Goal: Information Seeking & Learning: Learn about a topic

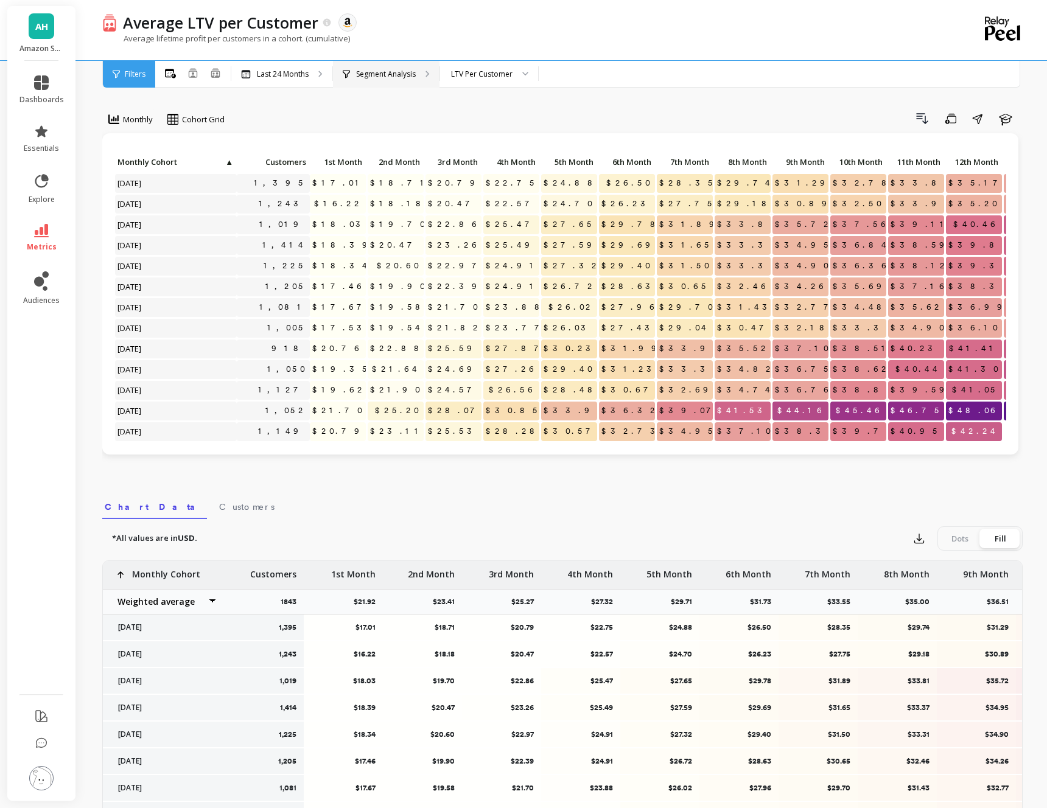
click at [393, 69] on p "Segment Analysis" at bounding box center [386, 74] width 60 height 10
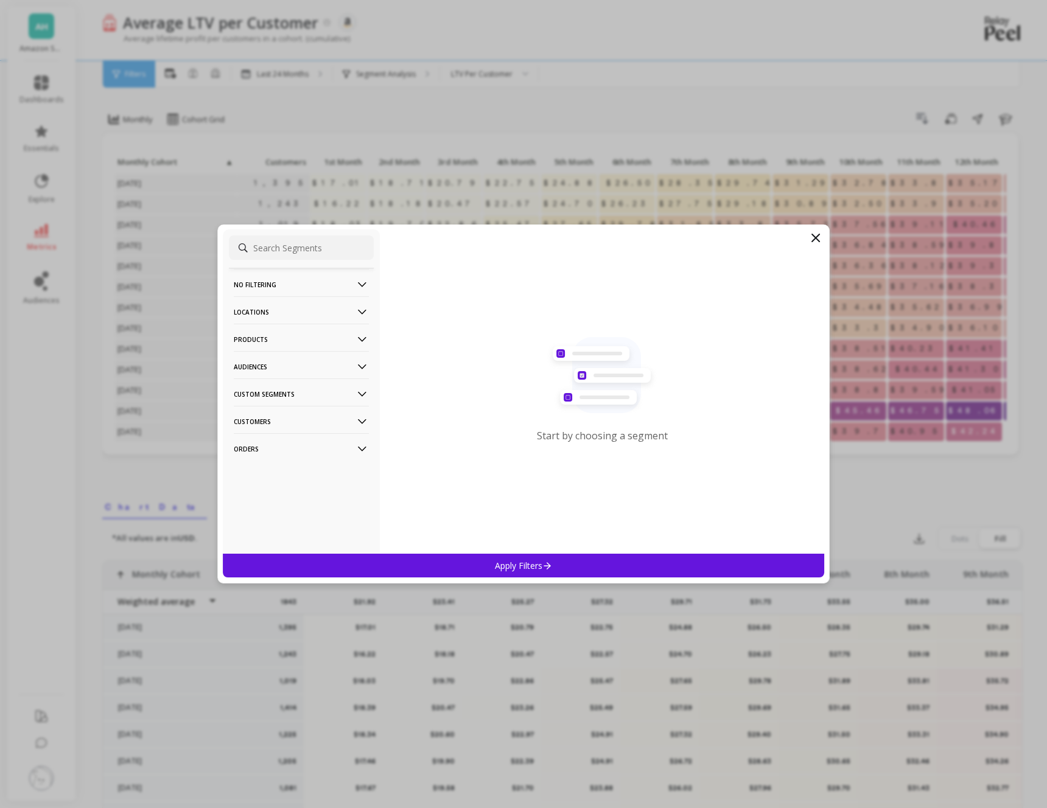
click at [366, 335] on icon at bounding box center [362, 339] width 13 height 13
click at [244, 406] on p "SKUs" at bounding box center [245, 405] width 19 height 11
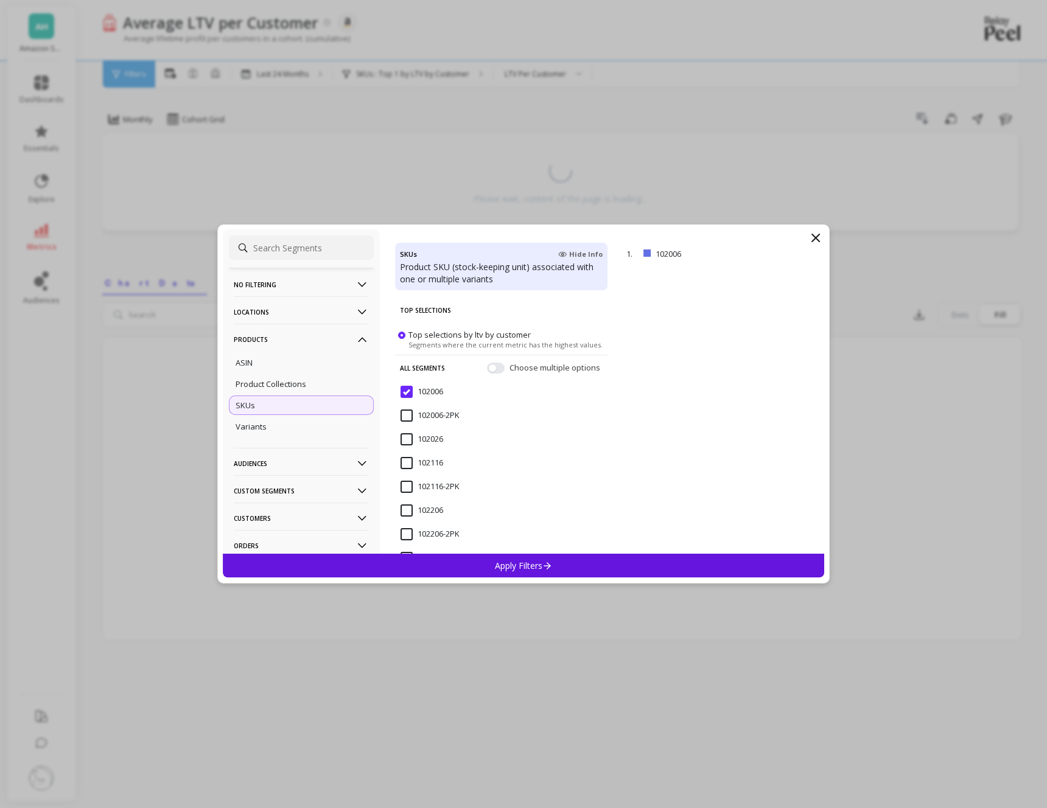
click at [408, 390] on input "102006" at bounding box center [422, 392] width 43 height 12
click at [498, 367] on button "button" at bounding box center [496, 368] width 18 height 11
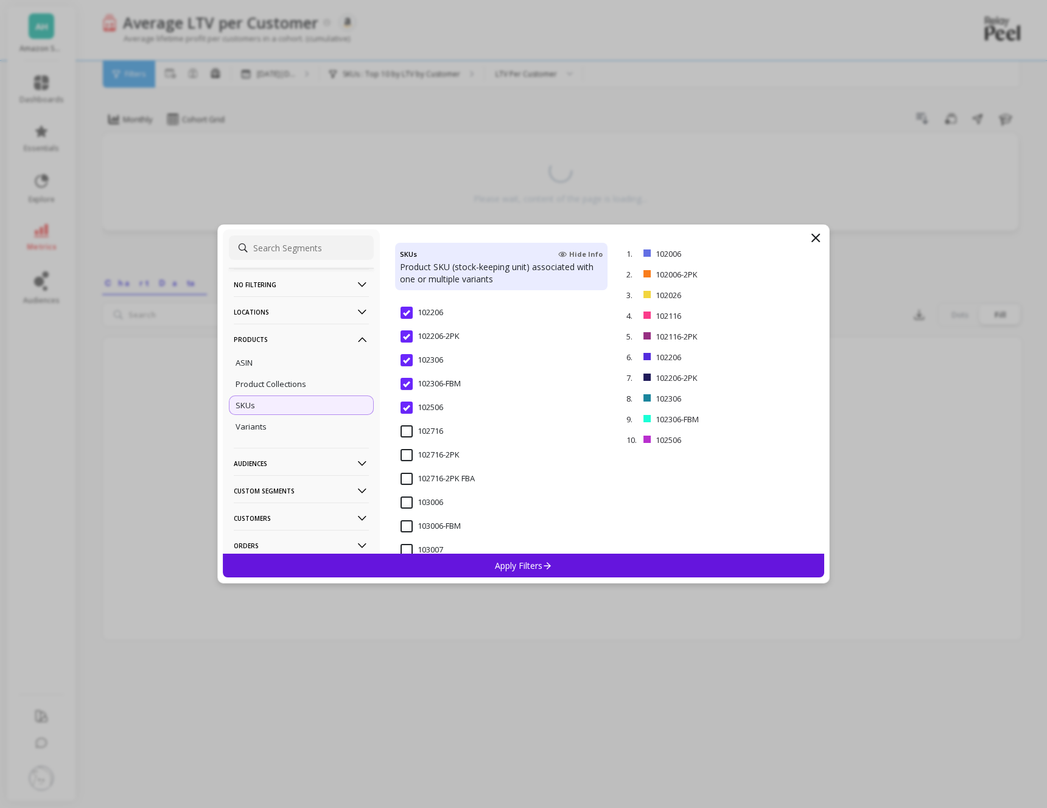
scroll to position [199, 0]
click at [782, 254] on p "remove" at bounding box center [789, 254] width 31 height 9
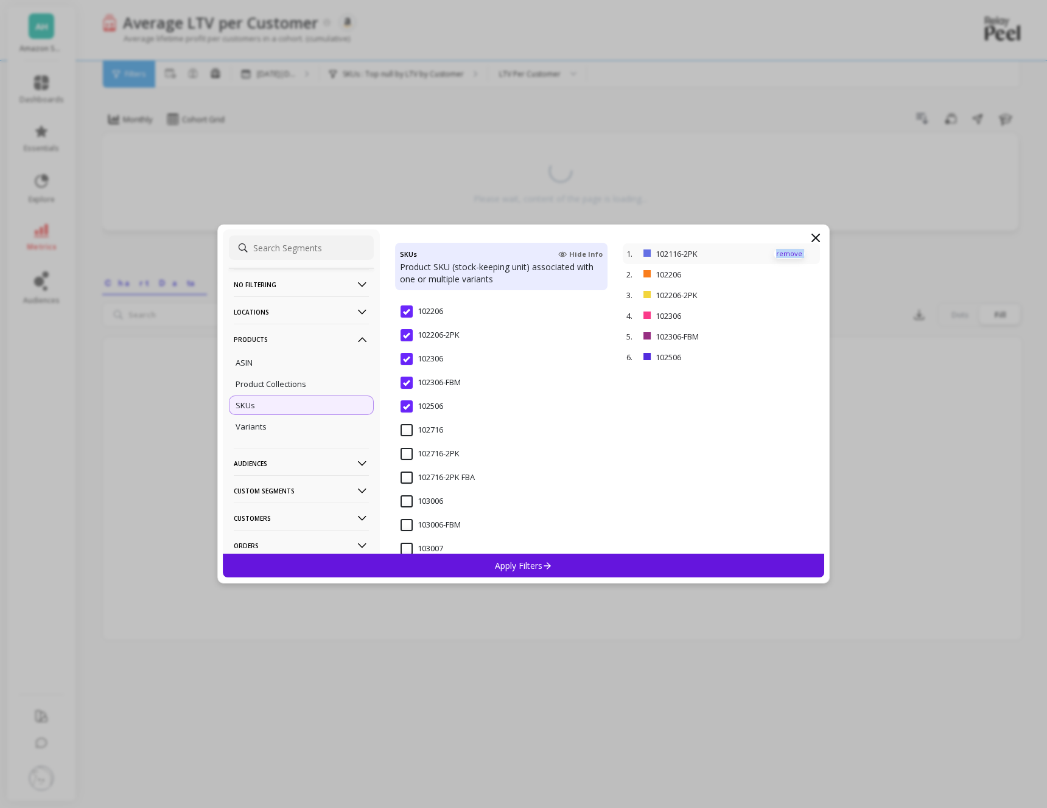
click at [782, 254] on p "remove" at bounding box center [789, 254] width 31 height 9
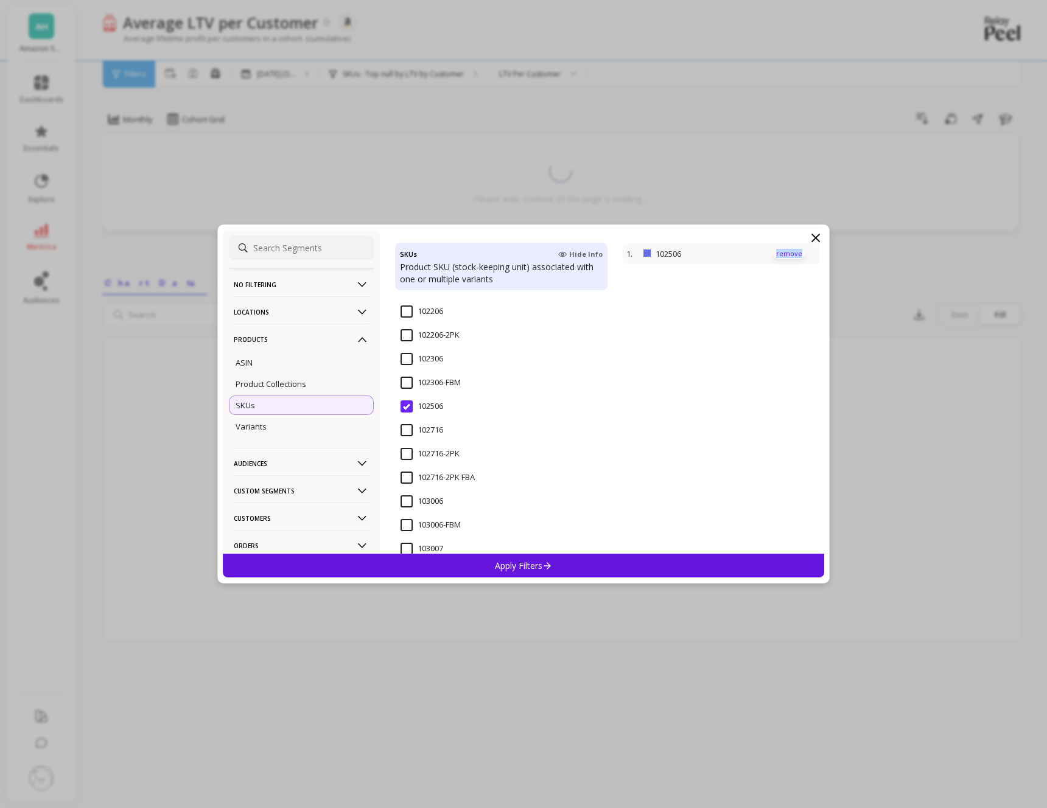
click at [782, 254] on p "remove" at bounding box center [789, 254] width 31 height 9
click at [405, 381] on input "103006" at bounding box center [422, 384] width 43 height 12
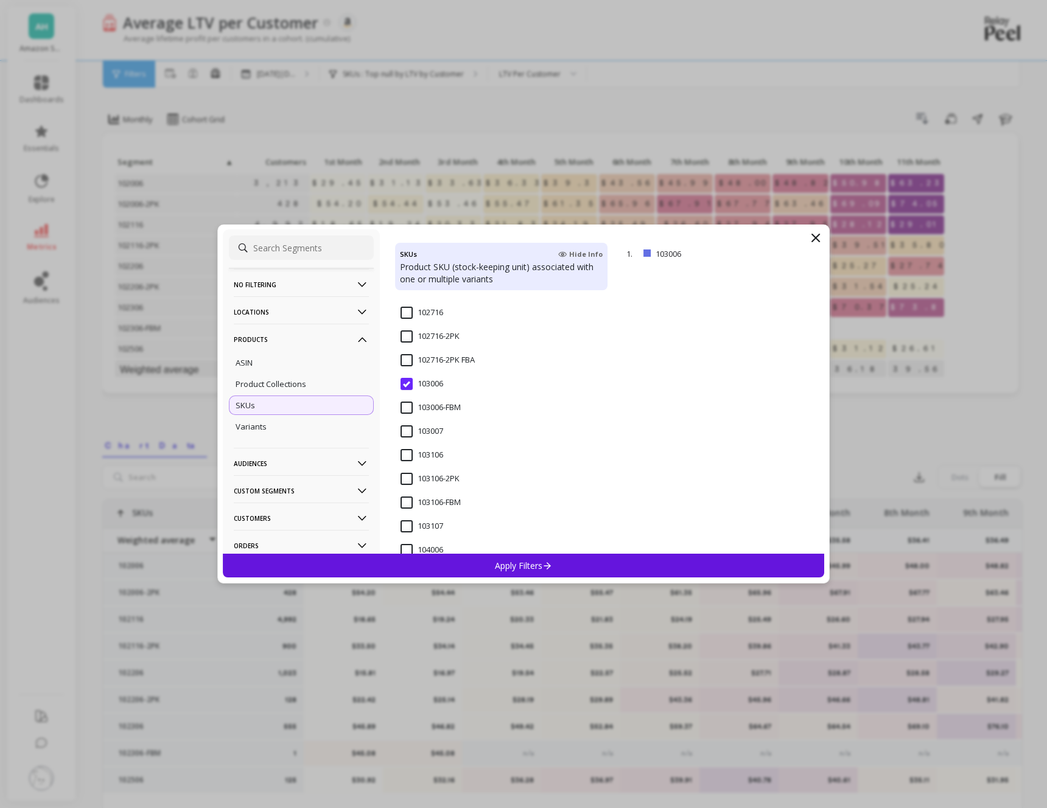
click at [405, 454] on input "103106" at bounding box center [422, 455] width 43 height 12
click at [405, 479] on input "103106-2PK" at bounding box center [430, 479] width 59 height 12
click at [530, 566] on p "Apply Filters" at bounding box center [524, 566] width 58 height 12
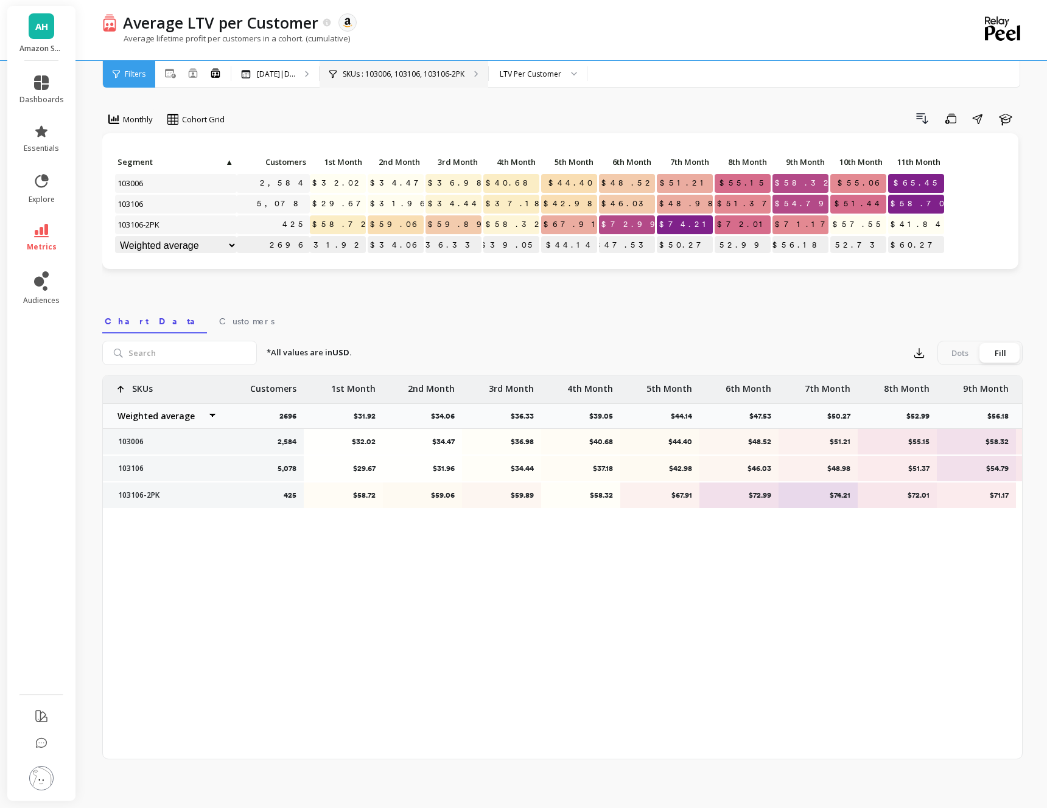
click at [382, 74] on p "SKUs : 103006, 103106, 103106-2PK" at bounding box center [404, 74] width 122 height 10
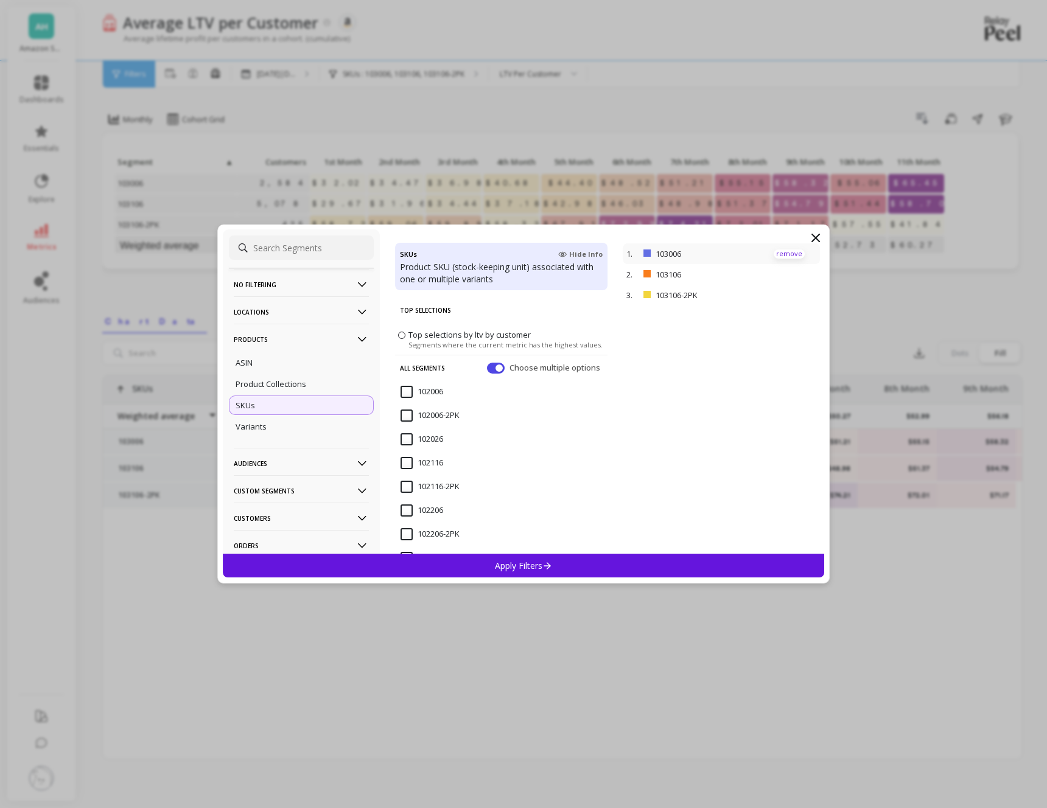
click at [780, 253] on p "remove" at bounding box center [789, 254] width 31 height 9
click at [407, 390] on input "102006" at bounding box center [422, 392] width 43 height 12
click at [410, 416] on input "102006-2PK" at bounding box center [430, 416] width 59 height 12
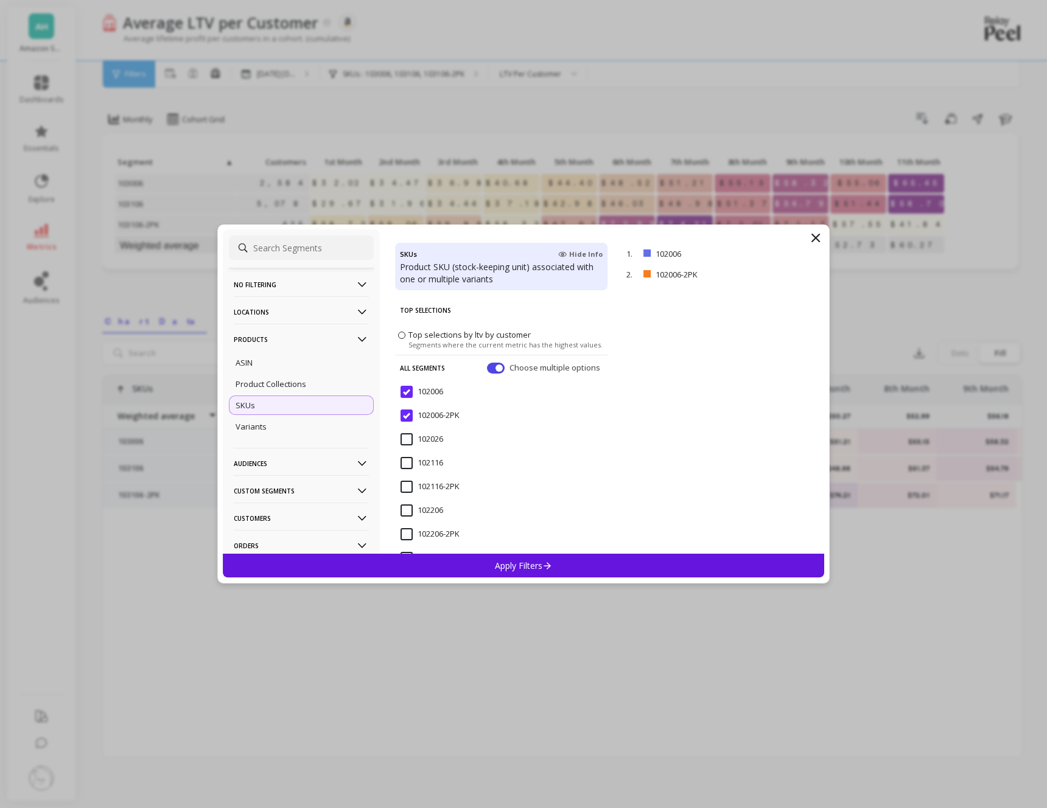
click at [528, 564] on p "Apply Filters" at bounding box center [524, 566] width 58 height 12
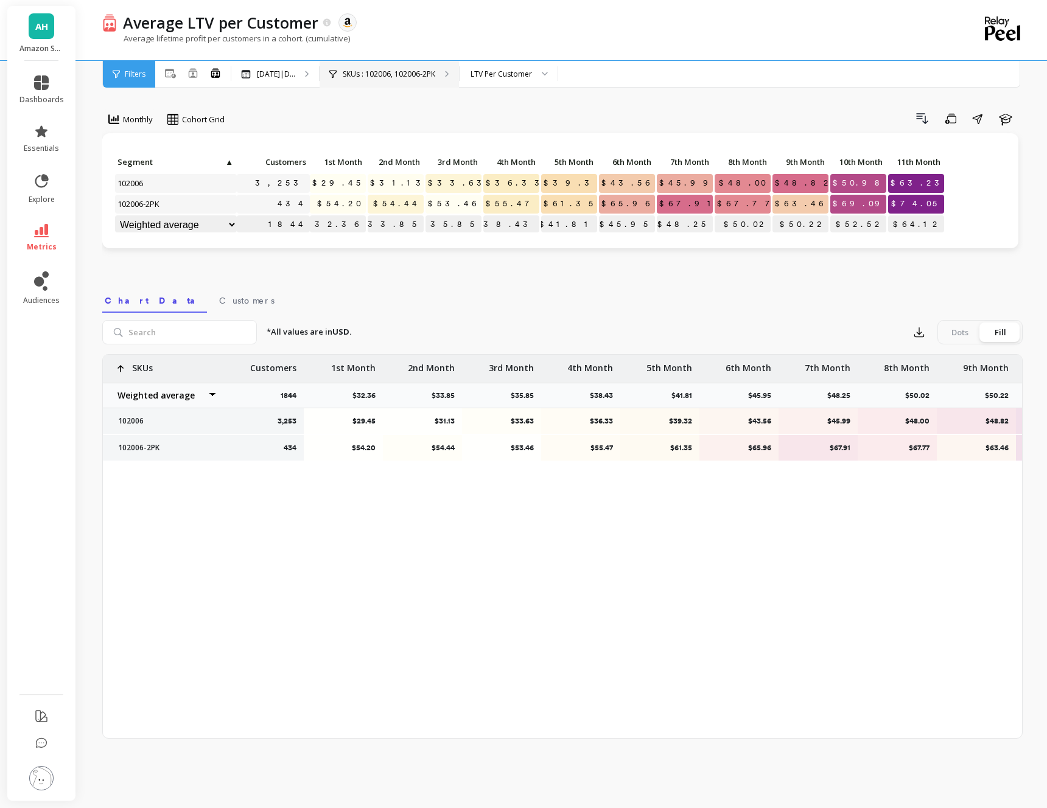
click at [392, 75] on p "SKUs : 102006, 102006-2PK" at bounding box center [389, 74] width 93 height 10
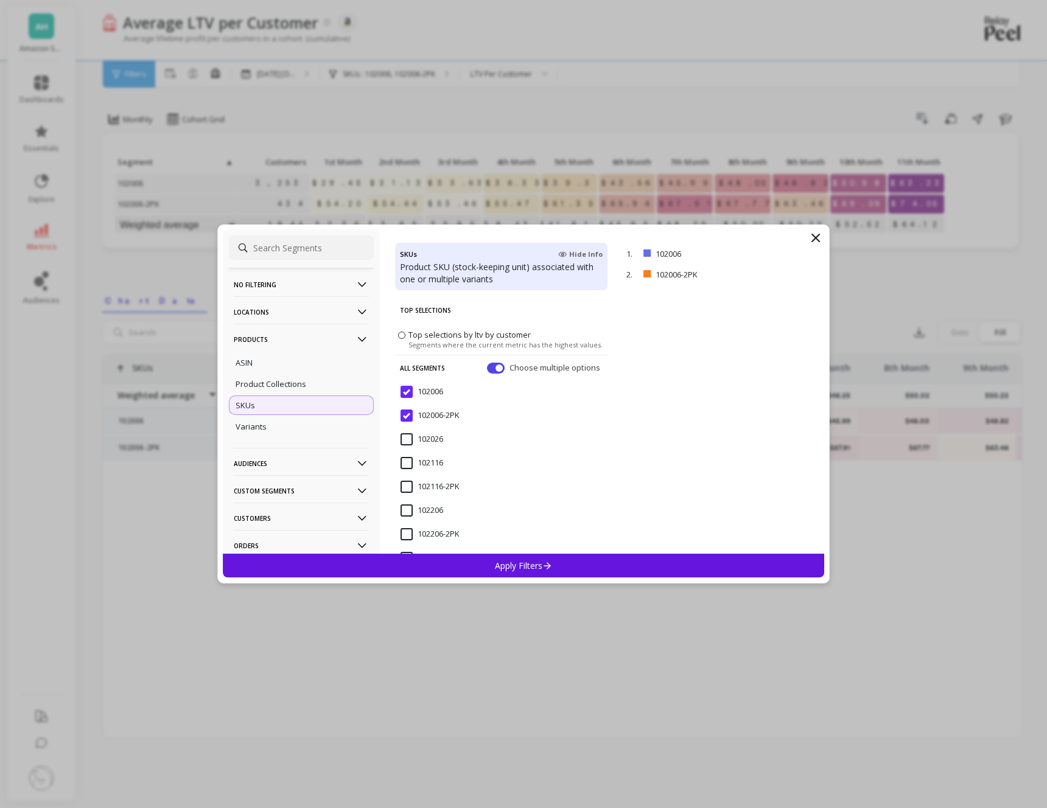
click at [405, 461] on input "102116" at bounding box center [422, 463] width 43 height 12
click at [409, 484] on input "102116-2PK" at bounding box center [430, 487] width 59 height 12
click at [406, 416] on input "102006-2PK" at bounding box center [430, 416] width 59 height 12
click at [408, 390] on input "102006" at bounding box center [422, 392] width 43 height 12
click at [516, 558] on div "Apply Filters" at bounding box center [523, 566] width 601 height 24
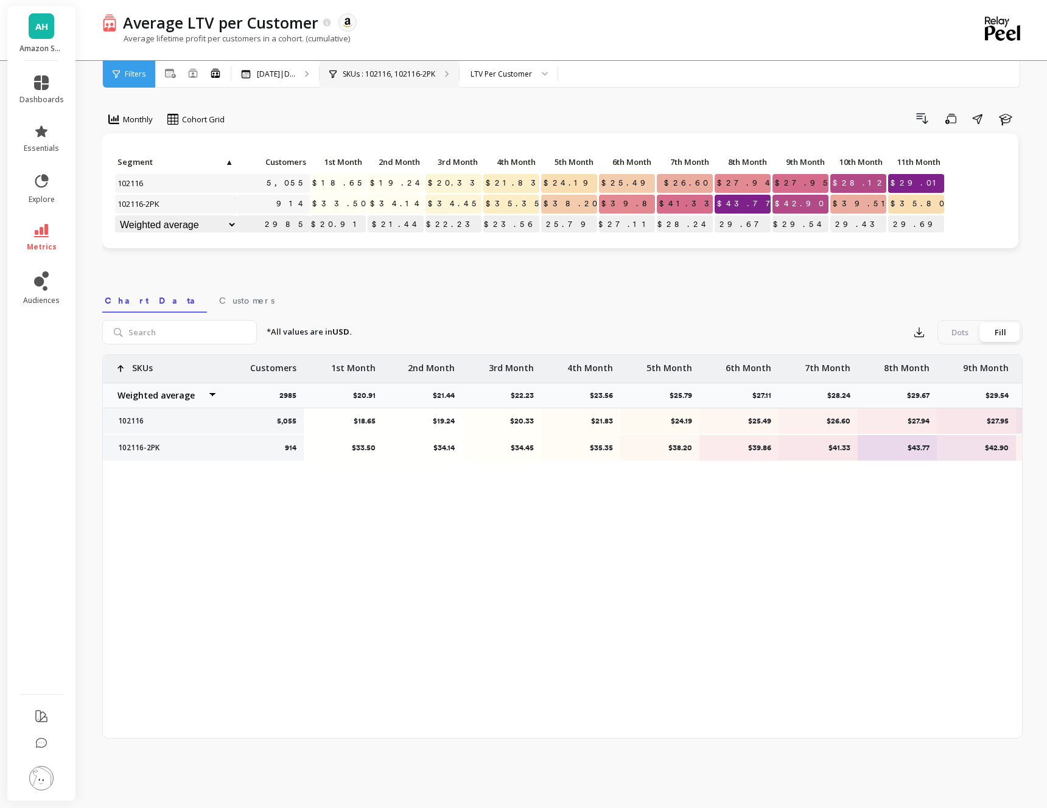
click at [391, 71] on p "SKUs : 102116, 102116-2PK" at bounding box center [389, 74] width 93 height 10
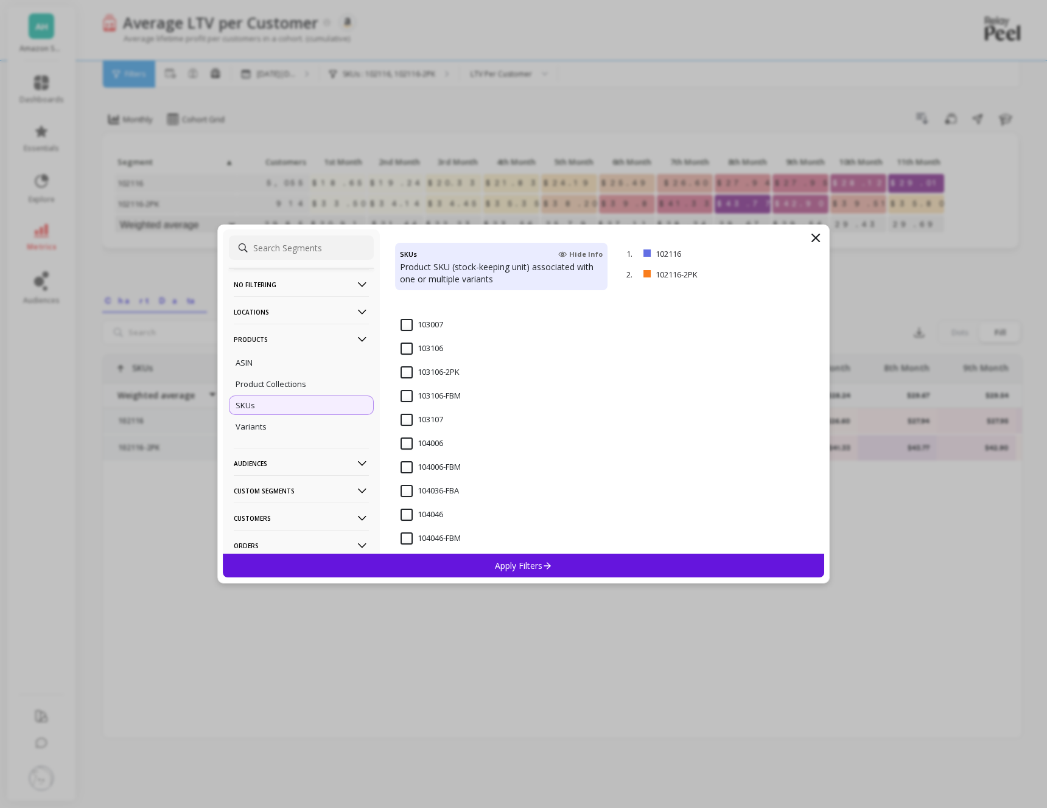
scroll to position [523, 0]
click at [405, 509] on input "104066" at bounding box center [422, 510] width 43 height 12
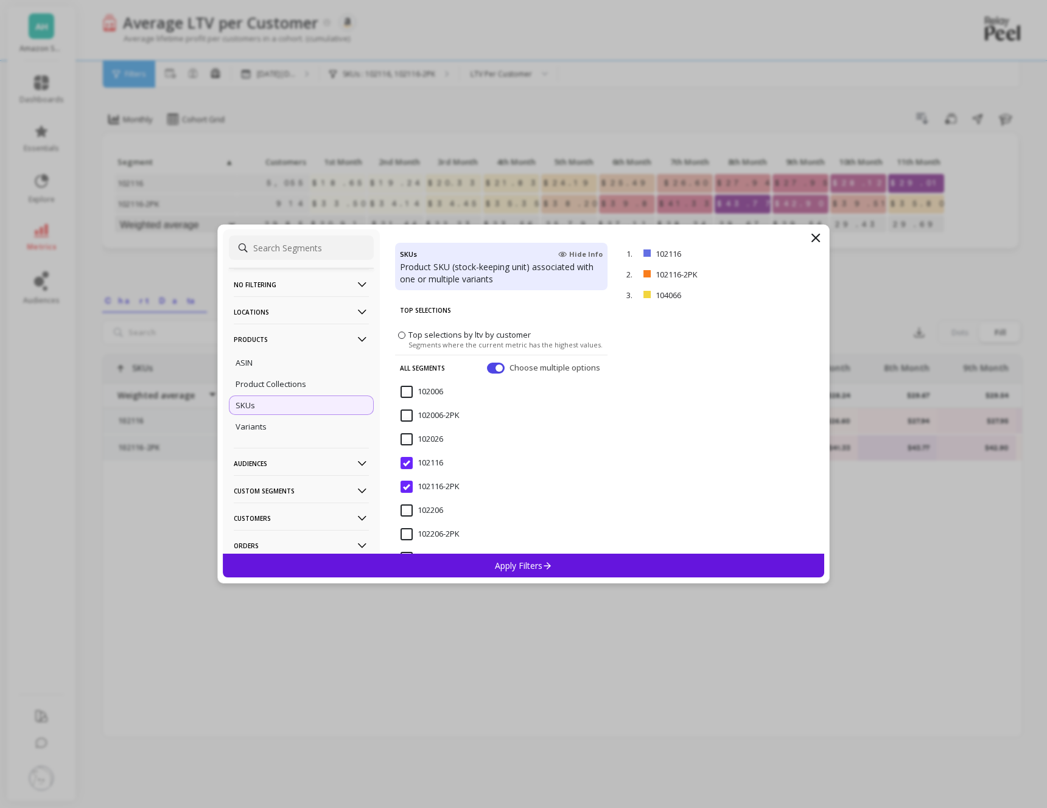
click at [402, 465] on input "102116" at bounding box center [422, 463] width 43 height 12
click at [404, 481] on input "102116-2PK" at bounding box center [430, 487] width 59 height 12
click at [512, 559] on div "Apply Filters" at bounding box center [523, 566] width 601 height 24
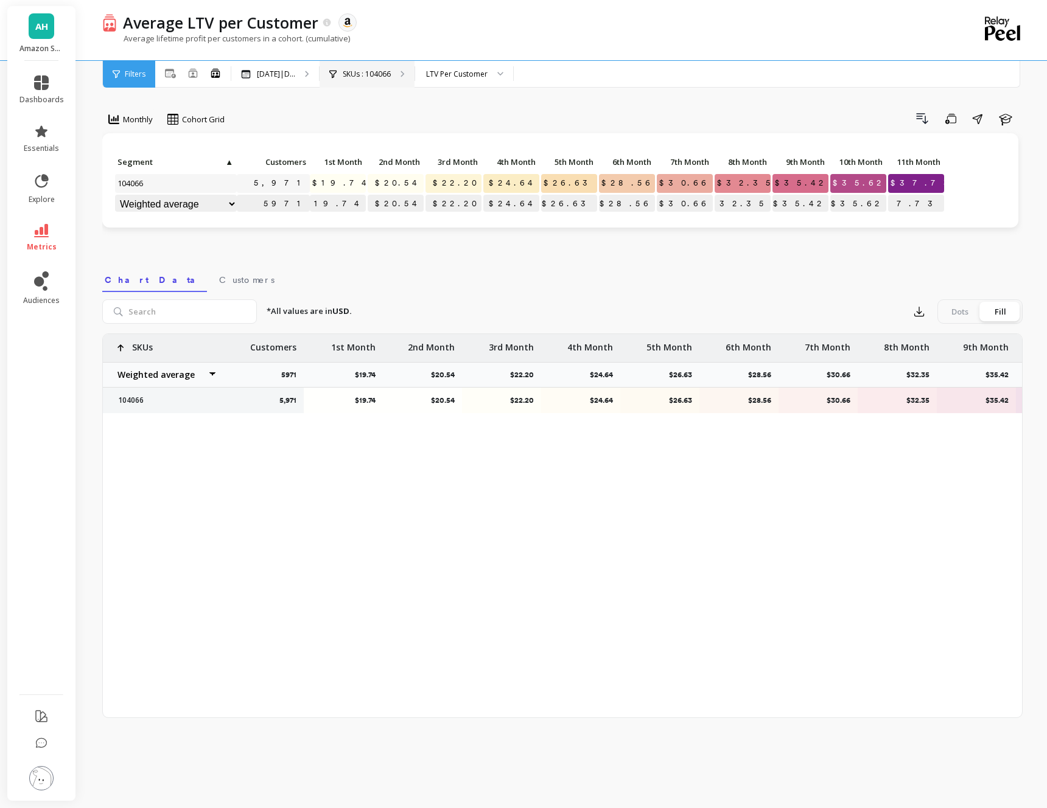
click at [373, 73] on p "SKUs : 104066" at bounding box center [367, 74] width 48 height 10
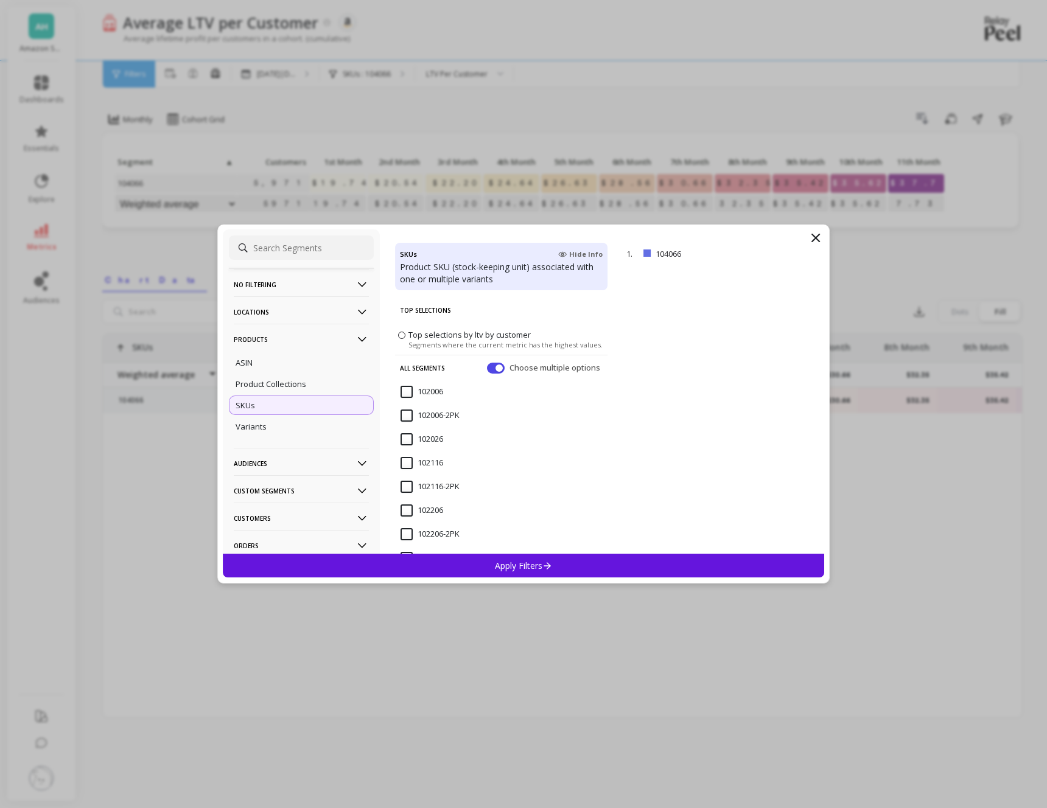
click at [254, 282] on p "No filtering" at bounding box center [301, 284] width 135 height 31
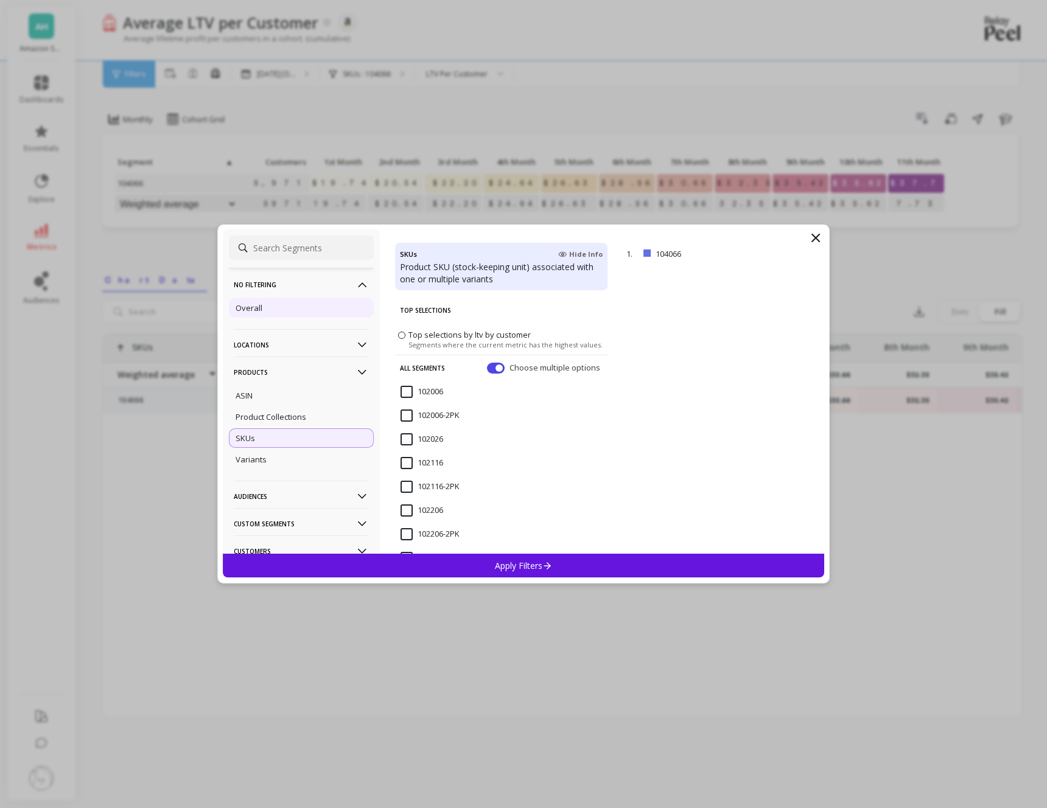
click at [258, 307] on p "Overall" at bounding box center [249, 308] width 27 height 11
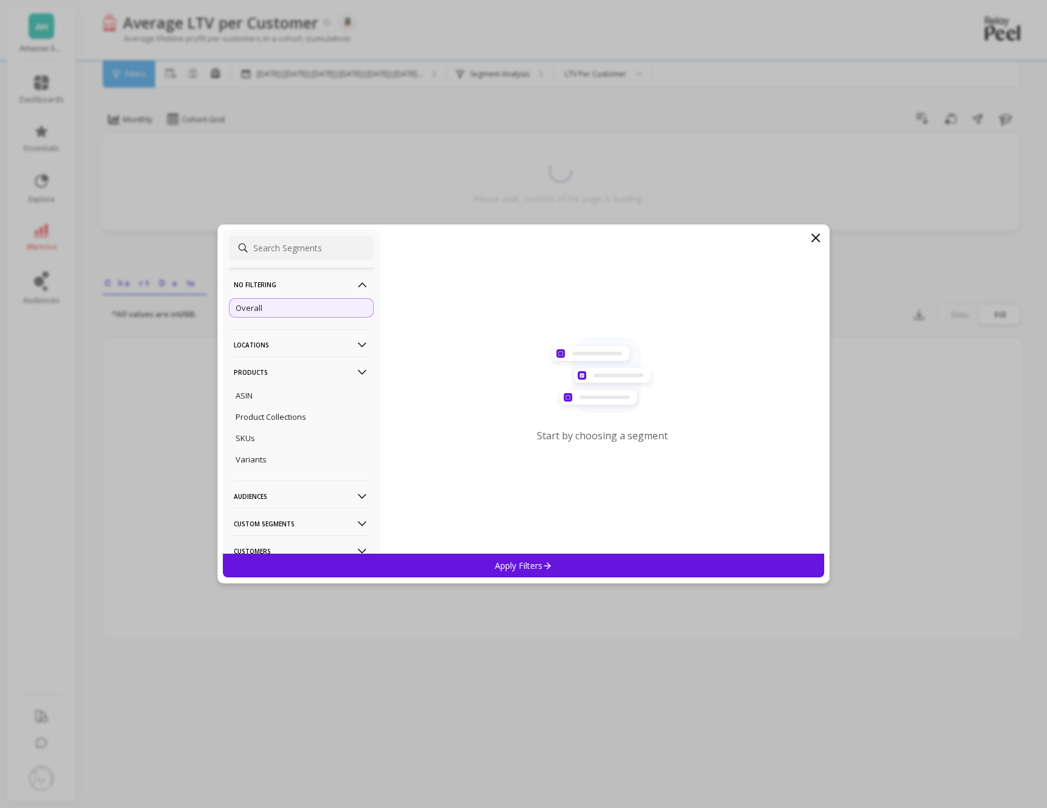
click at [538, 572] on div "Apply Filters" at bounding box center [523, 566] width 601 height 24
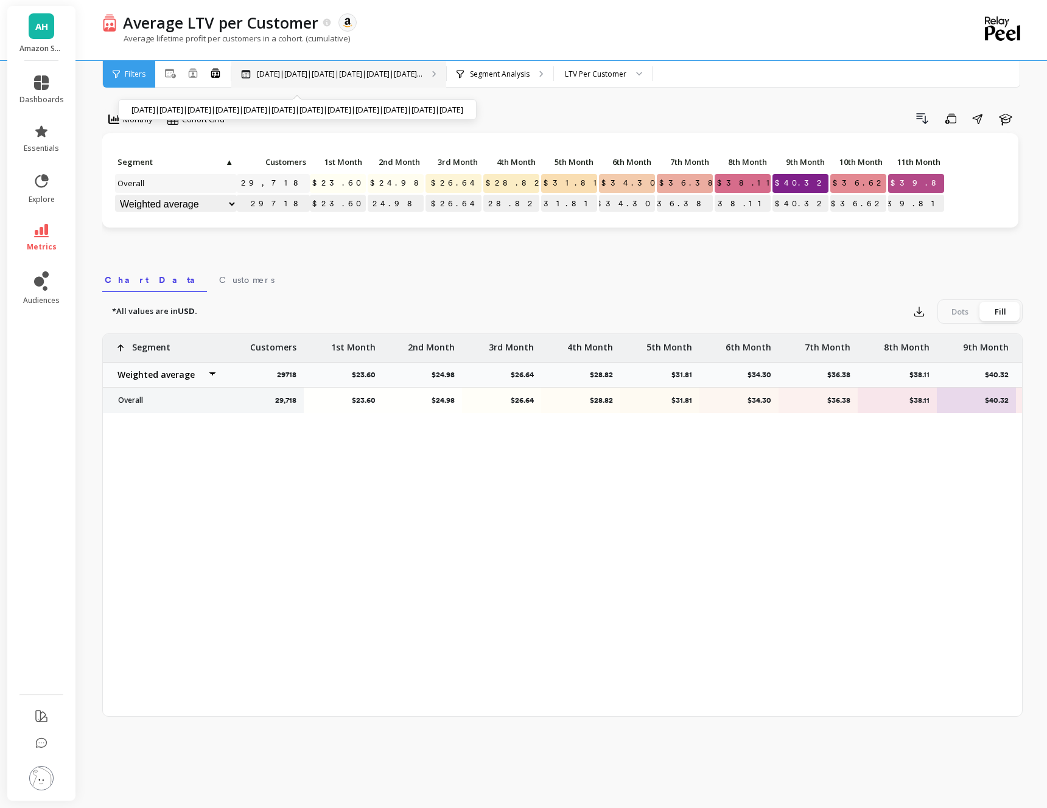
click at [255, 71] on div "Nov 2024|Dec 2024|Jan 2025|Feb 2025|Mar 2025|Apr 2..." at bounding box center [331, 74] width 181 height 10
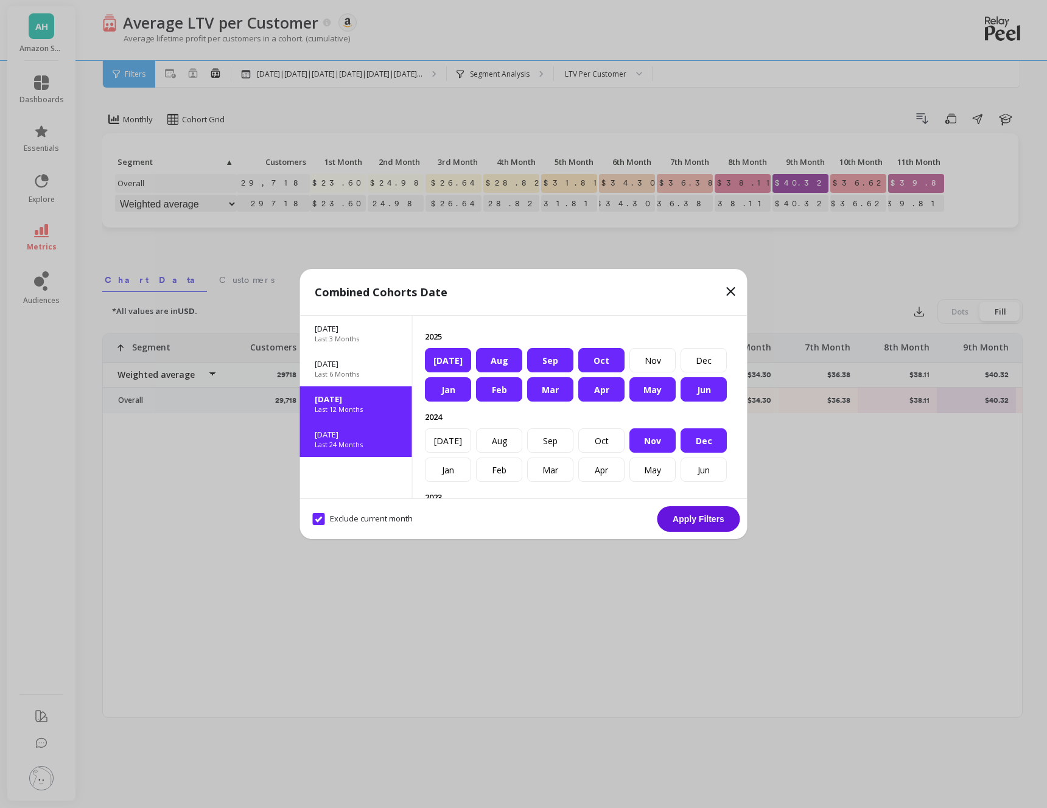
click at [359, 439] on p "Nov 2023" at bounding box center [356, 434] width 83 height 11
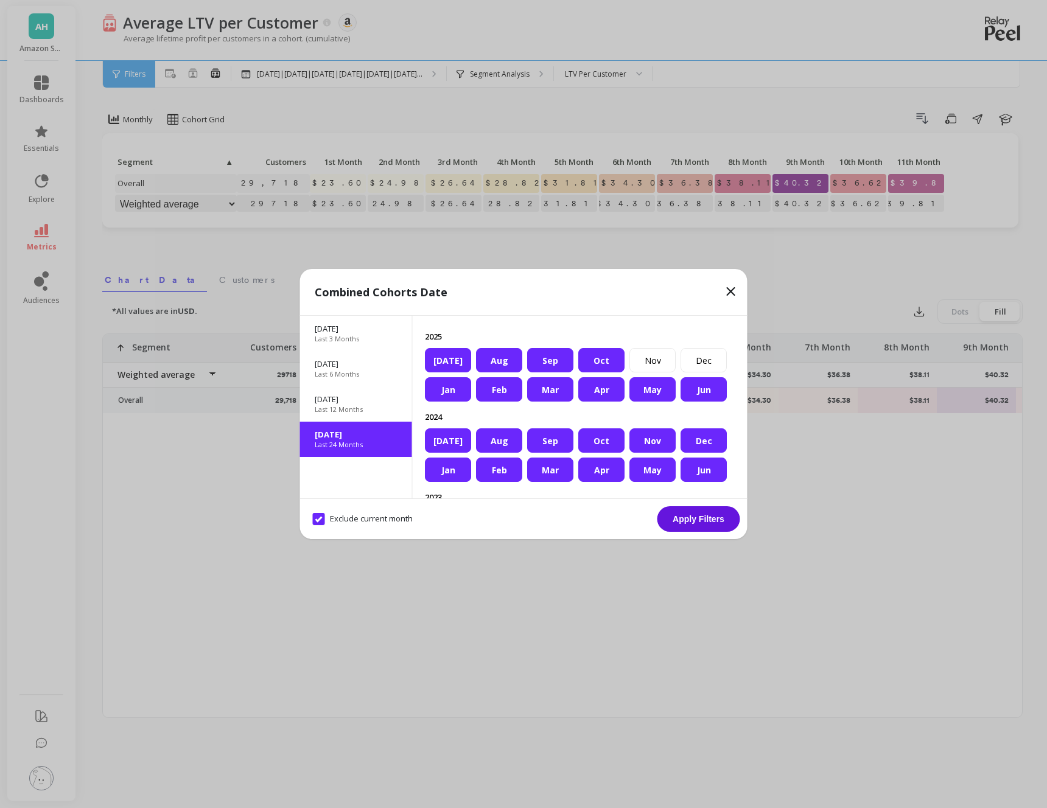
click at [709, 523] on button "Apply Filters" at bounding box center [699, 520] width 83 height 26
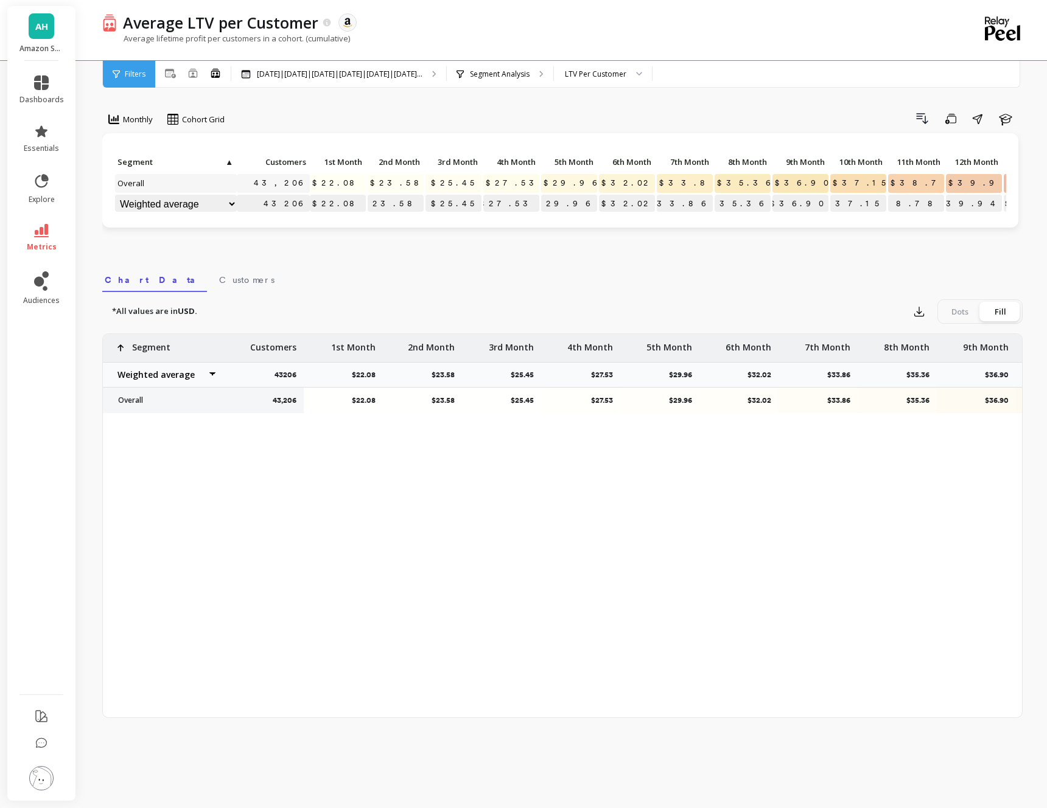
click at [989, 206] on p "$39.94" at bounding box center [974, 204] width 56 height 18
